Goal: Task Accomplishment & Management: Use online tool/utility

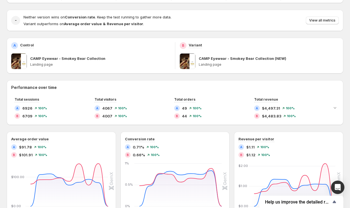
scroll to position [63, 0]
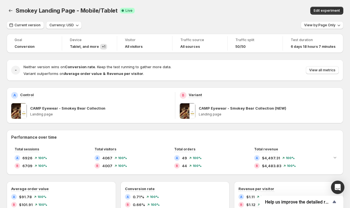
click at [211, 19] on div "Smokey Landing Page - Mobile/Tablet. This page is ready Smokey Landing Page - M…" at bounding box center [175, 10] width 337 height 21
click at [10, 11] on icon "Back" at bounding box center [11, 11] width 6 height 6
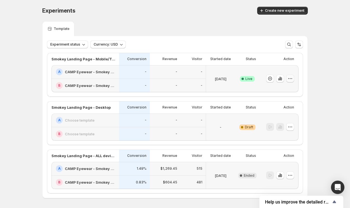
click at [290, 79] on icon "button" at bounding box center [290, 79] width 6 height 6
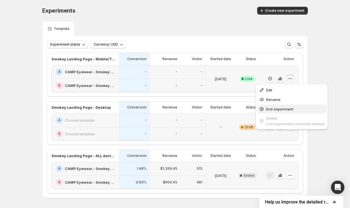
click at [281, 108] on span "End experiment" at bounding box center [279, 109] width 27 height 4
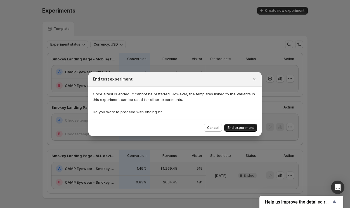
click at [244, 126] on span "End experiment" at bounding box center [241, 127] width 26 height 4
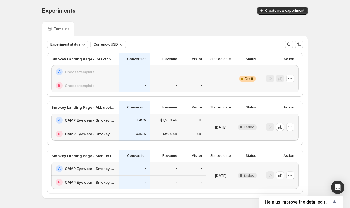
click at [330, 105] on div "Experiments. This page is ready Experiments Create new experiment Template Expe…" at bounding box center [175, 114] width 350 height 228
click at [235, 21] on div "Experiments. This page is ready Experiments Create new experiment" at bounding box center [175, 10] width 266 height 21
click at [288, 13] on button "Create new experiment" at bounding box center [282, 11] width 51 height 8
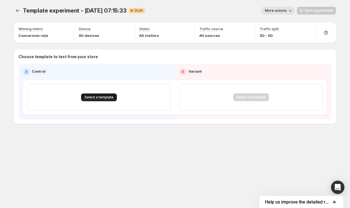
click at [101, 96] on span "Select a template" at bounding box center [98, 97] width 29 height 4
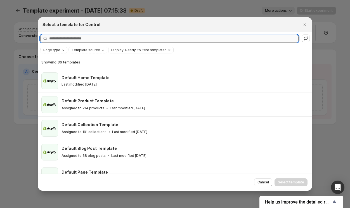
click at [79, 40] on input "Searching all templates" at bounding box center [173, 39] width 249 height 8
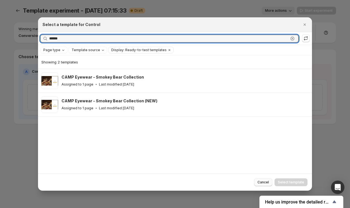
type input "******"
click at [267, 182] on span "Cancel" at bounding box center [262, 182] width 11 height 4
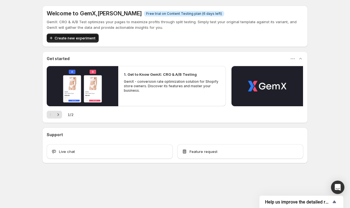
click at [89, 36] on span "Create new experiment" at bounding box center [75, 38] width 41 height 6
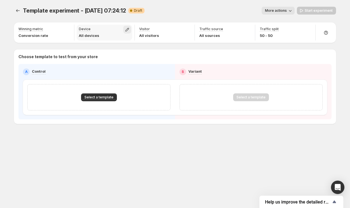
click at [129, 30] on icon "button" at bounding box center [127, 30] width 6 height 6
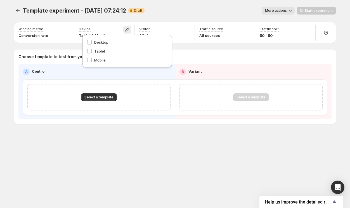
click at [184, 13] on div "More actions" at bounding box center [222, 11] width 146 height 8
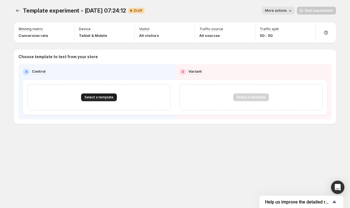
click at [99, 98] on span "Select a template" at bounding box center [98, 97] width 29 height 4
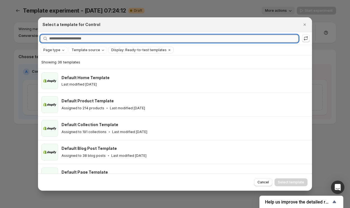
click at [100, 39] on input "Searching all templates" at bounding box center [173, 39] width 249 height 8
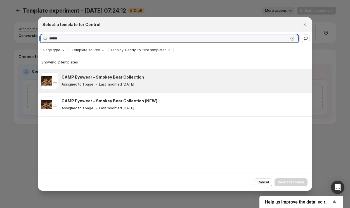
type input "******"
click at [103, 84] on p "Last modified [DATE]" at bounding box center [116, 84] width 35 height 4
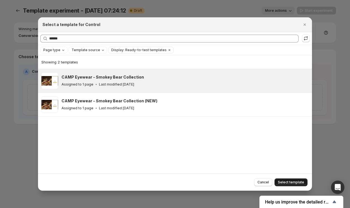
click at [295, 182] on span "Select template" at bounding box center [291, 182] width 26 height 4
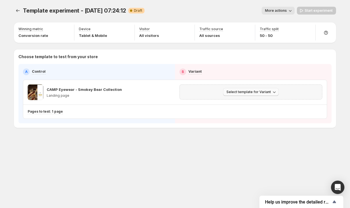
click at [236, 96] on button "Select template for Variant" at bounding box center [251, 92] width 56 height 8
click at [234, 101] on span "Select an existing template" at bounding box center [246, 103] width 47 height 4
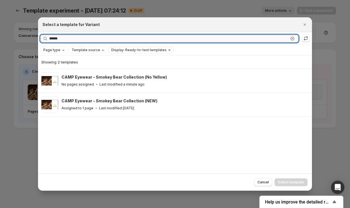
click at [148, 40] on input "******" at bounding box center [168, 39] width 239 height 8
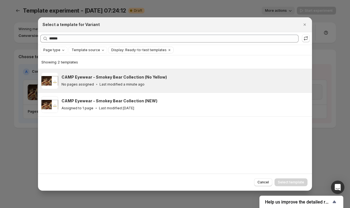
click at [167, 80] on div "CAMP Eyewear - Smokey Bear Collection (No Yellow) No pages assigned Last modifi…" at bounding box center [183, 80] width 245 height 13
click at [293, 183] on span "Select template" at bounding box center [291, 182] width 26 height 4
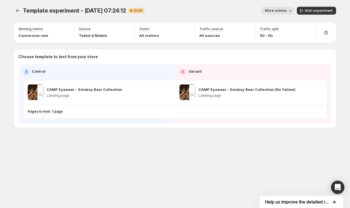
click at [278, 10] on span "More actions" at bounding box center [276, 10] width 22 height 4
click at [279, 32] on span "Rename" at bounding box center [281, 32] width 14 height 4
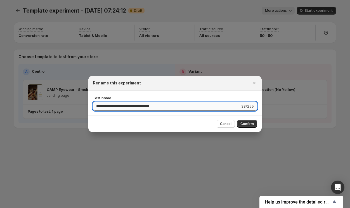
click at [135, 107] on input "**********" at bounding box center [166, 106] width 147 height 9
type input "**********"
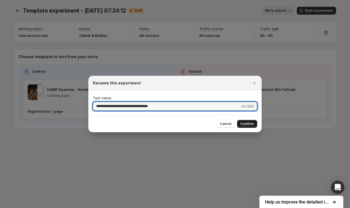
click at [248, 125] on span "Confirm" at bounding box center [246, 124] width 13 height 4
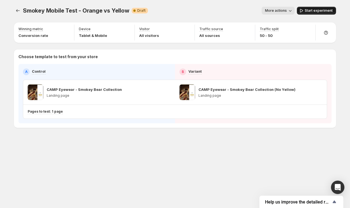
click at [311, 11] on span "Start experiment" at bounding box center [319, 10] width 28 height 4
